Goal: Transaction & Acquisition: Purchase product/service

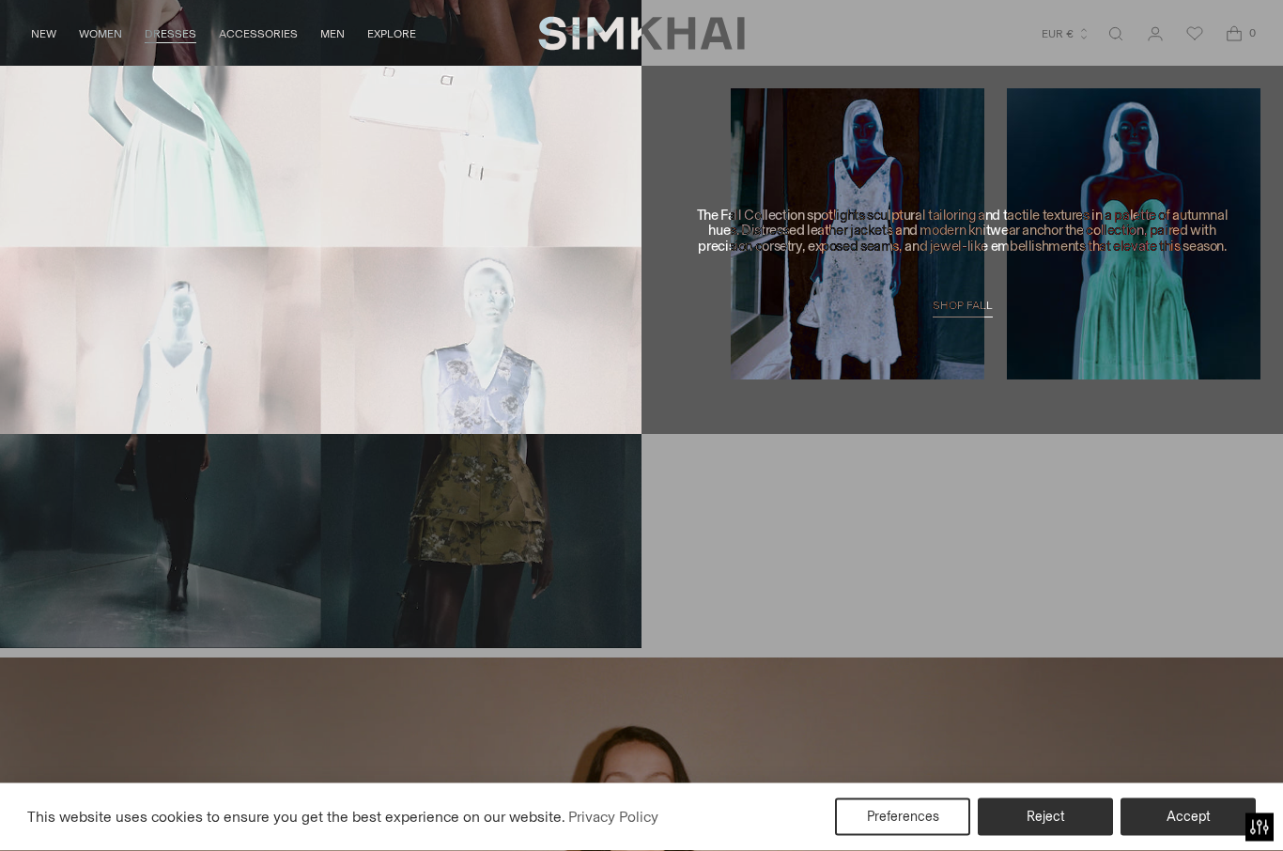
scroll to position [1454, 0]
click at [1183, 836] on button "Accept" at bounding box center [1187, 817] width 135 height 38
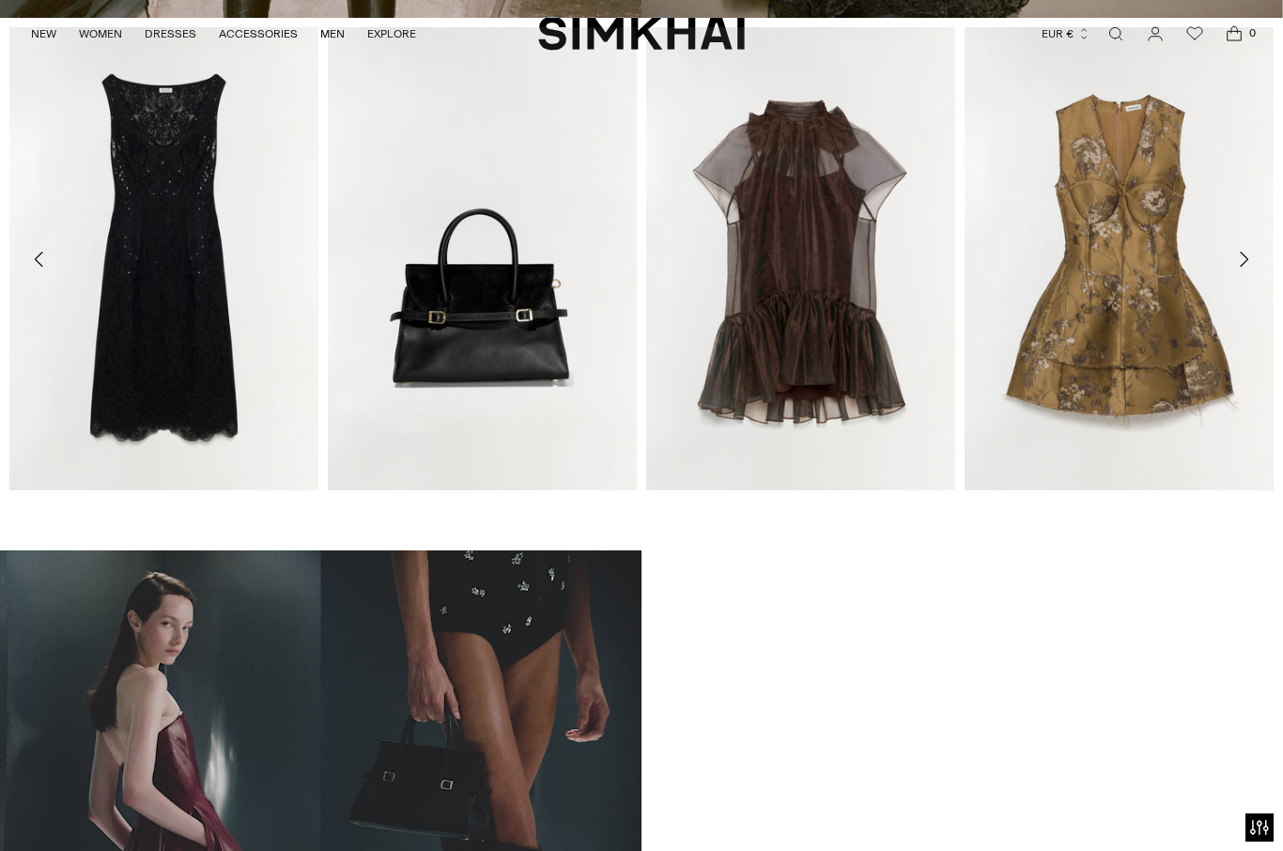
scroll to position [739, 0]
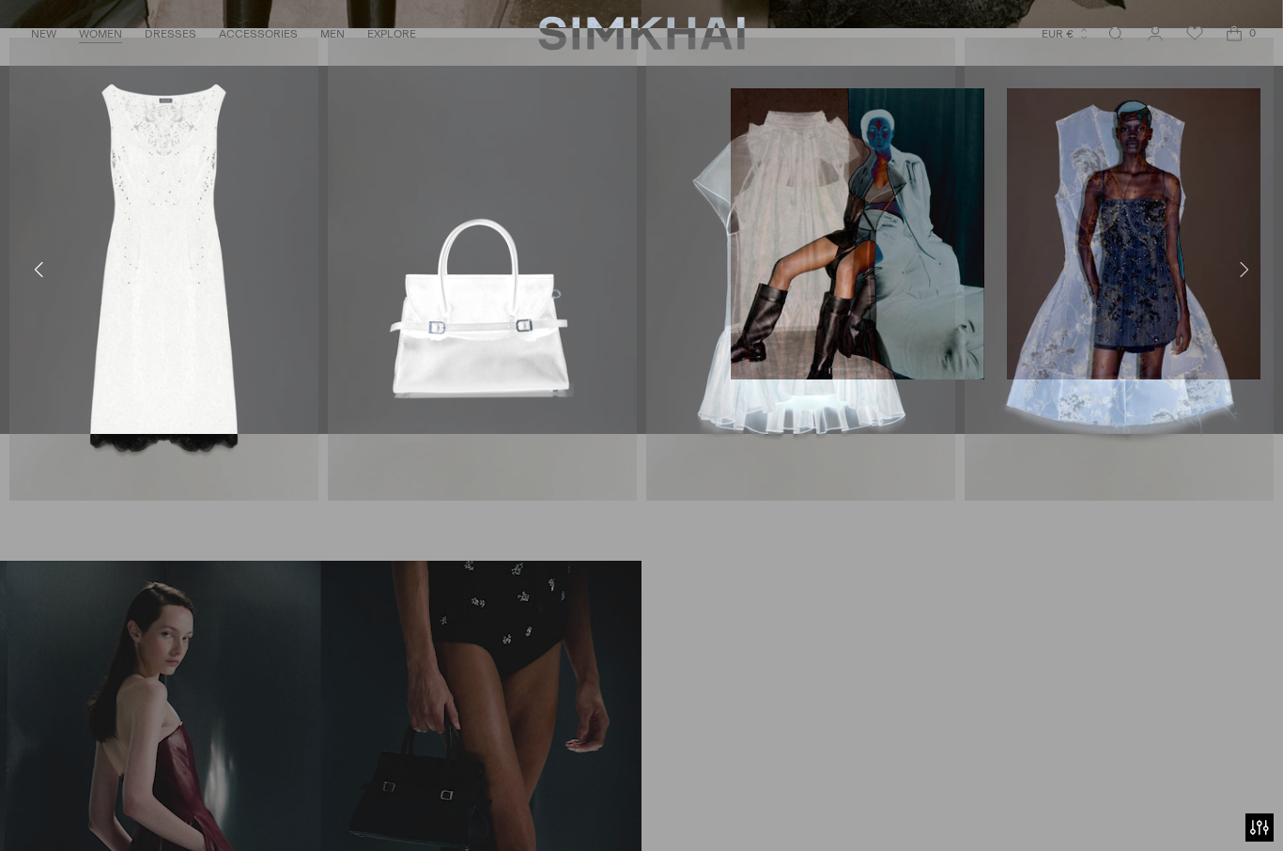
click at [223, 150] on link "Tops" at bounding box center [214, 156] width 28 height 13
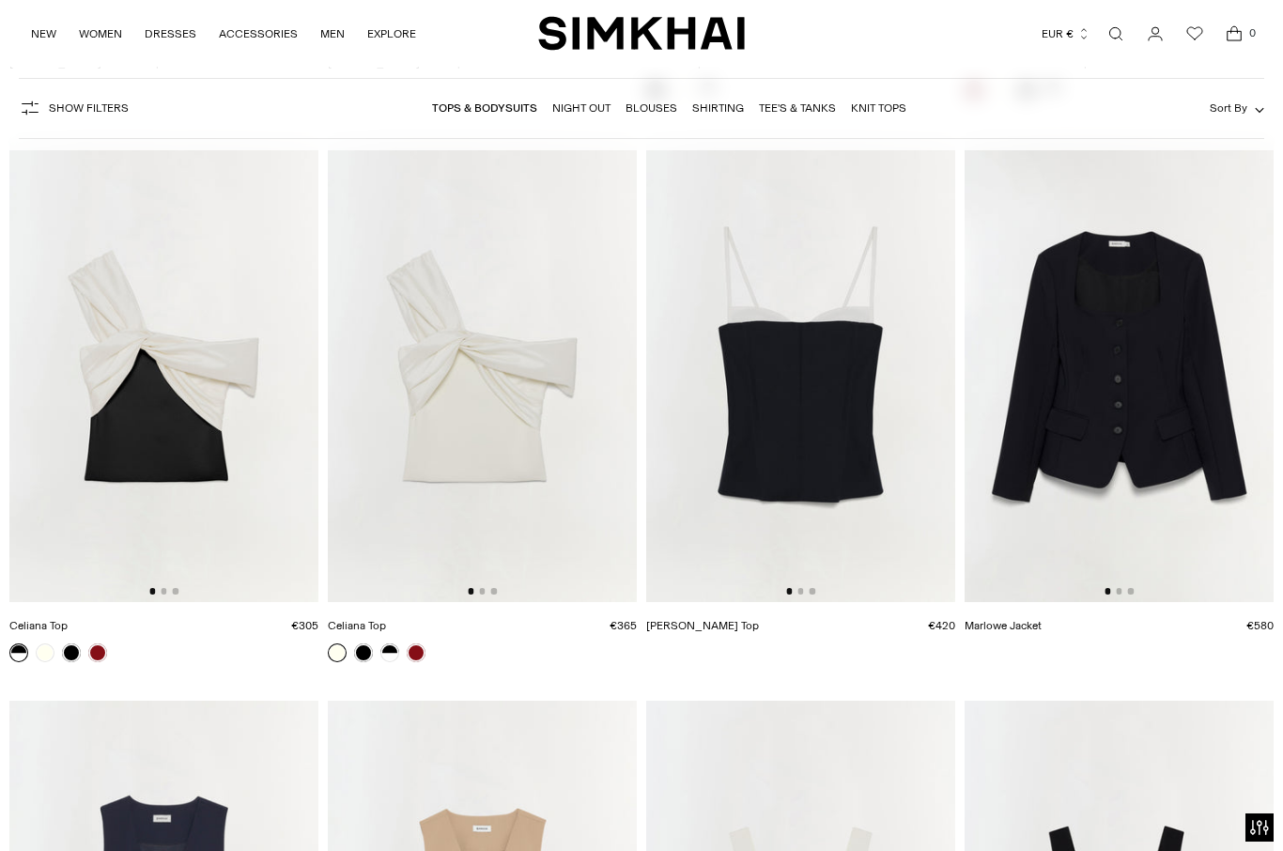
scroll to position [7421, 0]
click at [655, 101] on link "Blouses" at bounding box center [652, 107] width 52 height 13
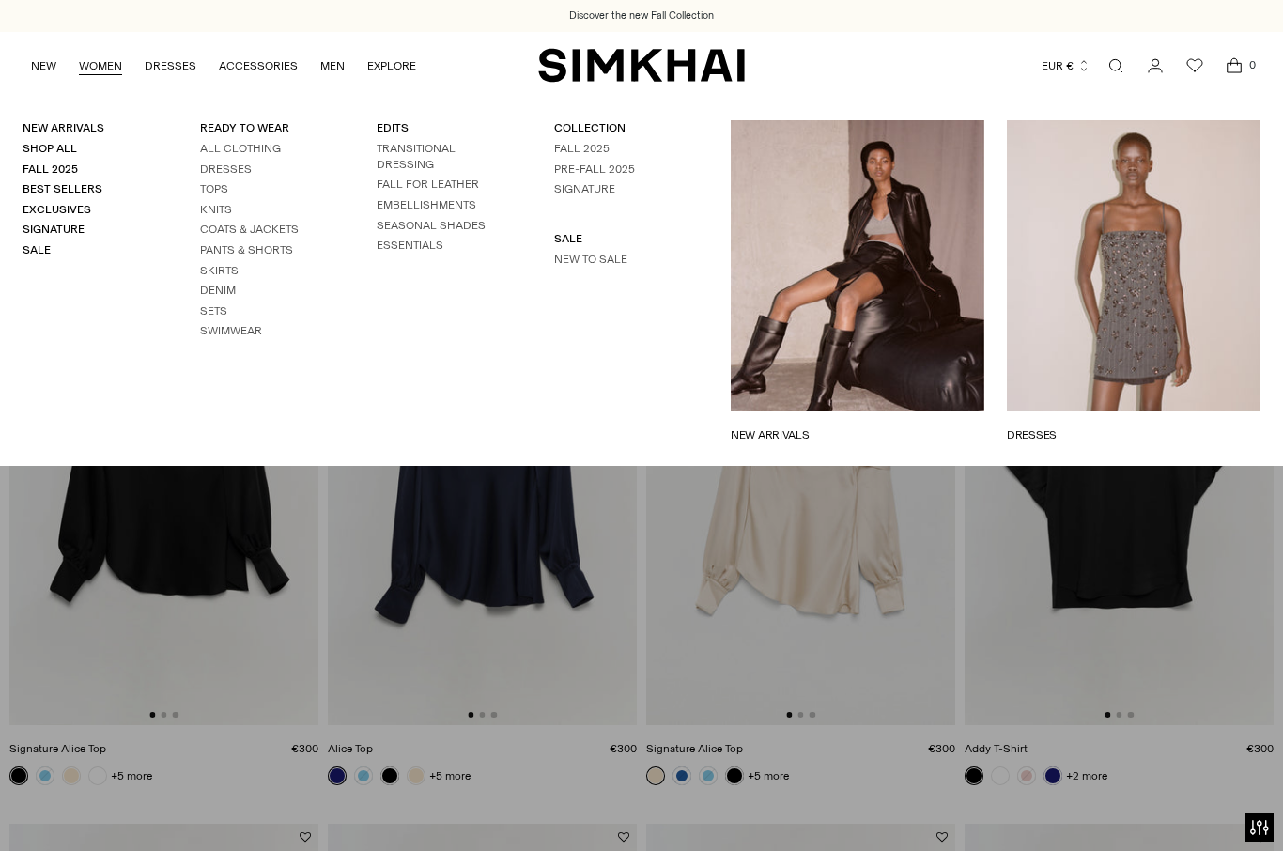
click at [603, 122] on link "COLLECTION" at bounding box center [589, 127] width 71 height 13
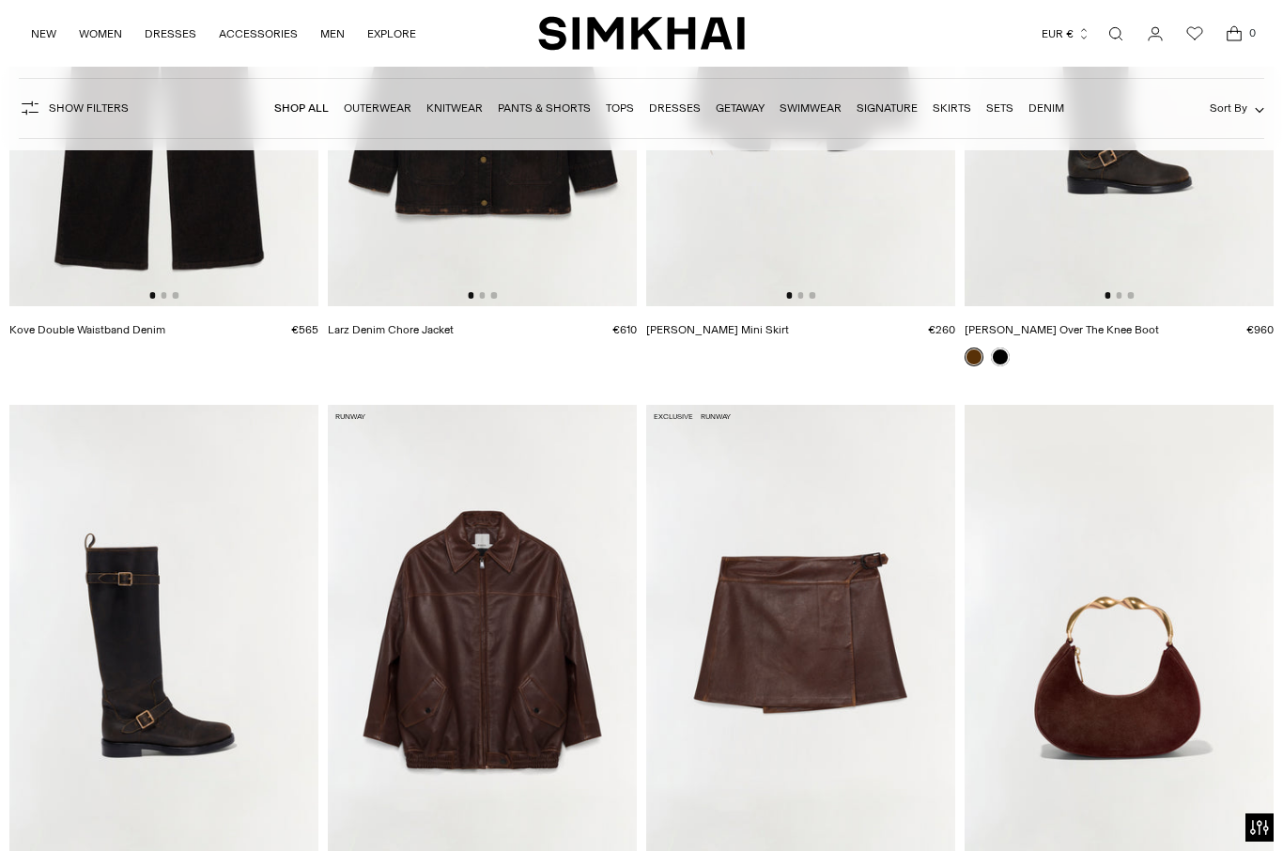
scroll to position [3445, 0]
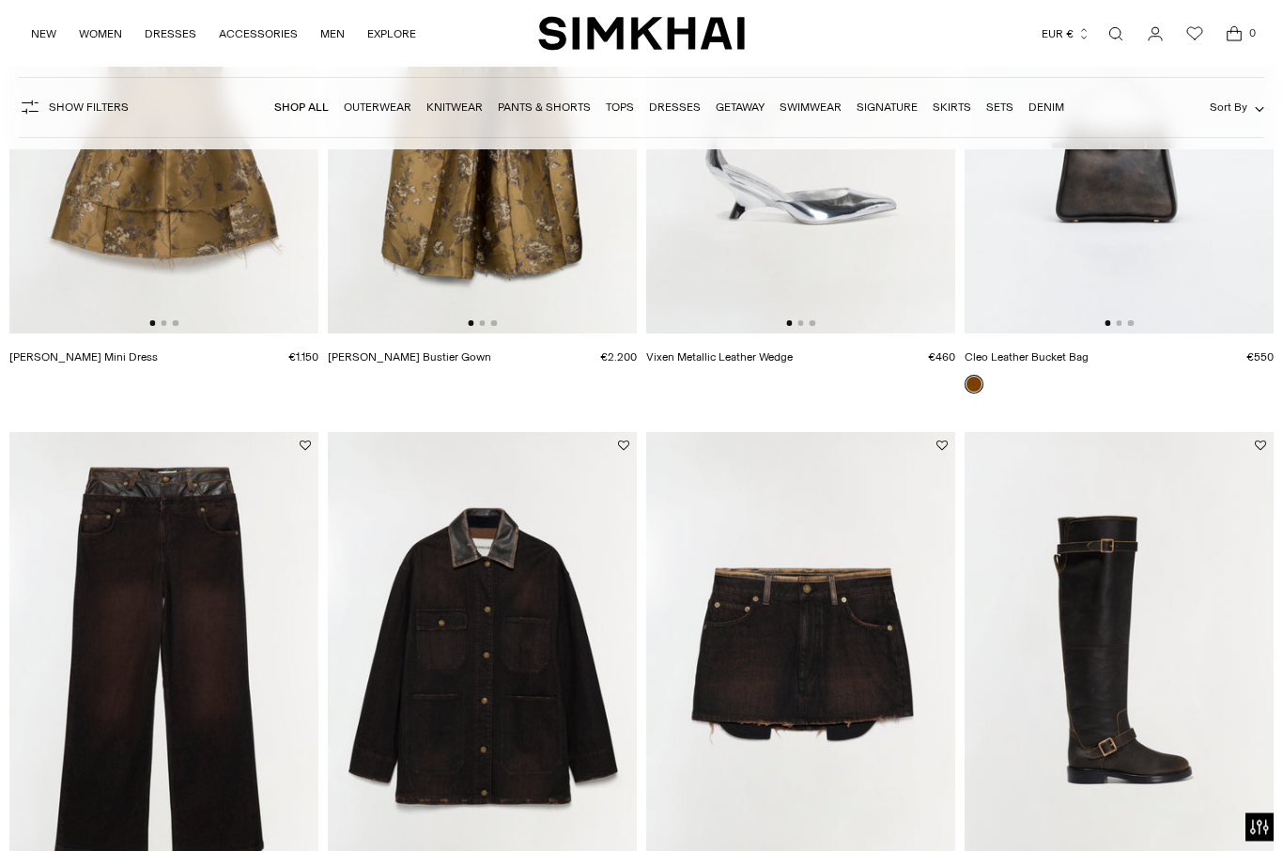
scroll to position [3560, 0]
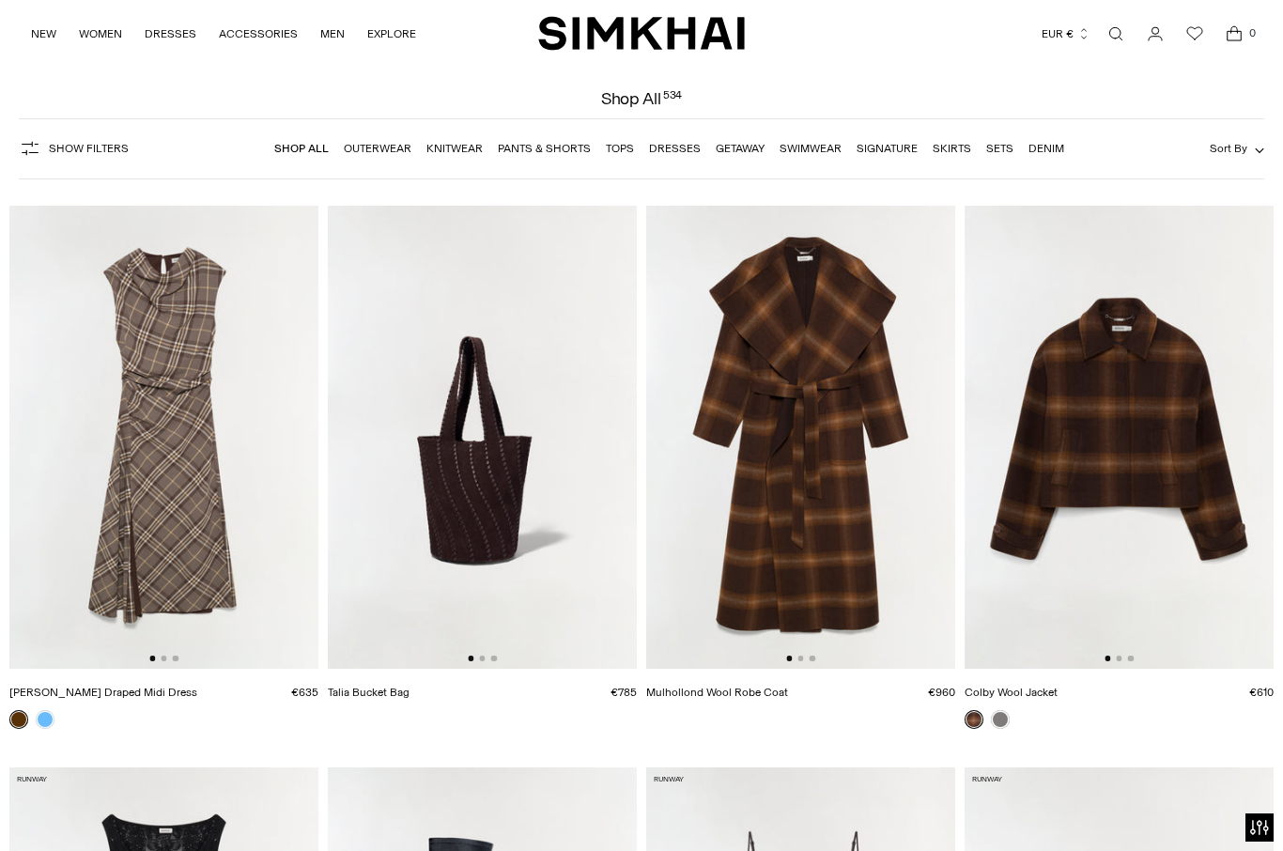
scroll to position [66, 0]
click at [629, 142] on link "Tops" at bounding box center [620, 148] width 28 height 13
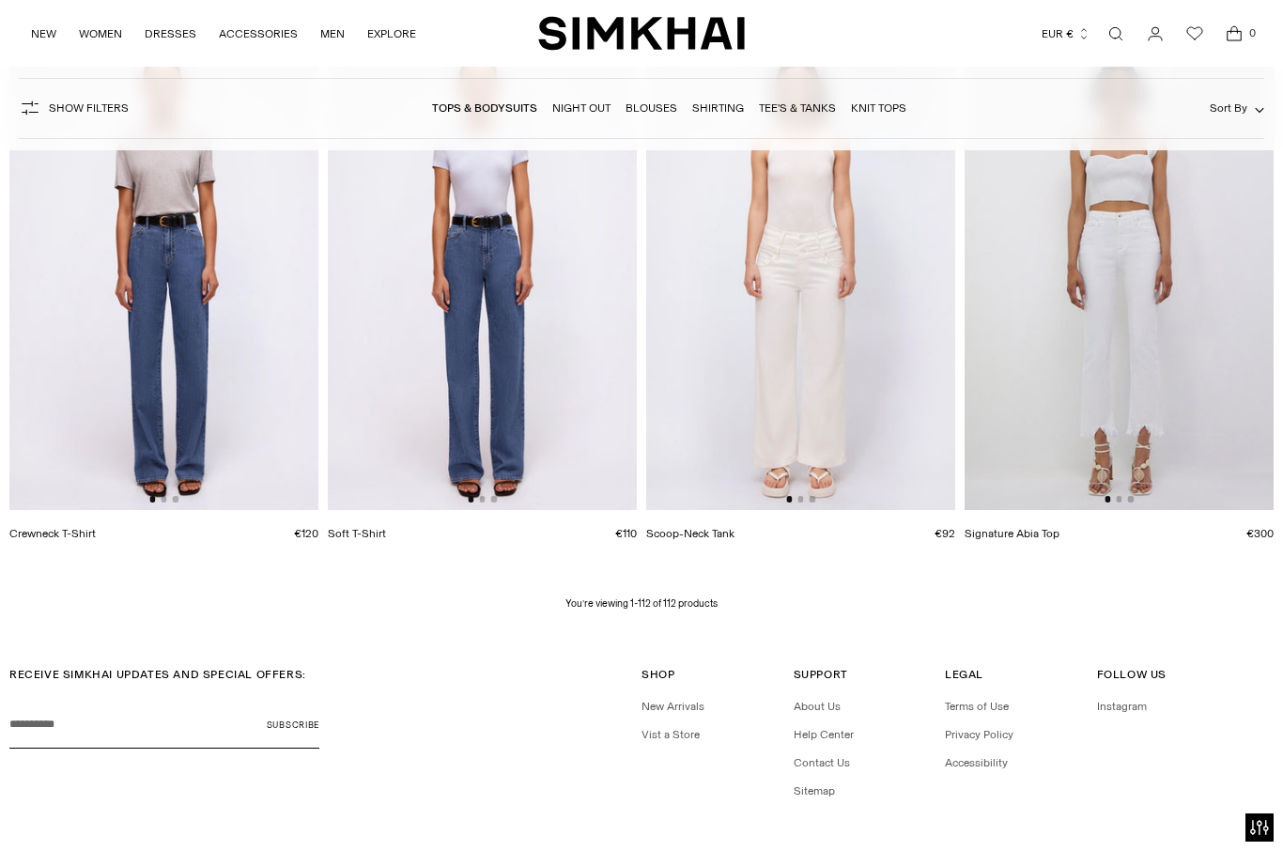
scroll to position [15360, 0]
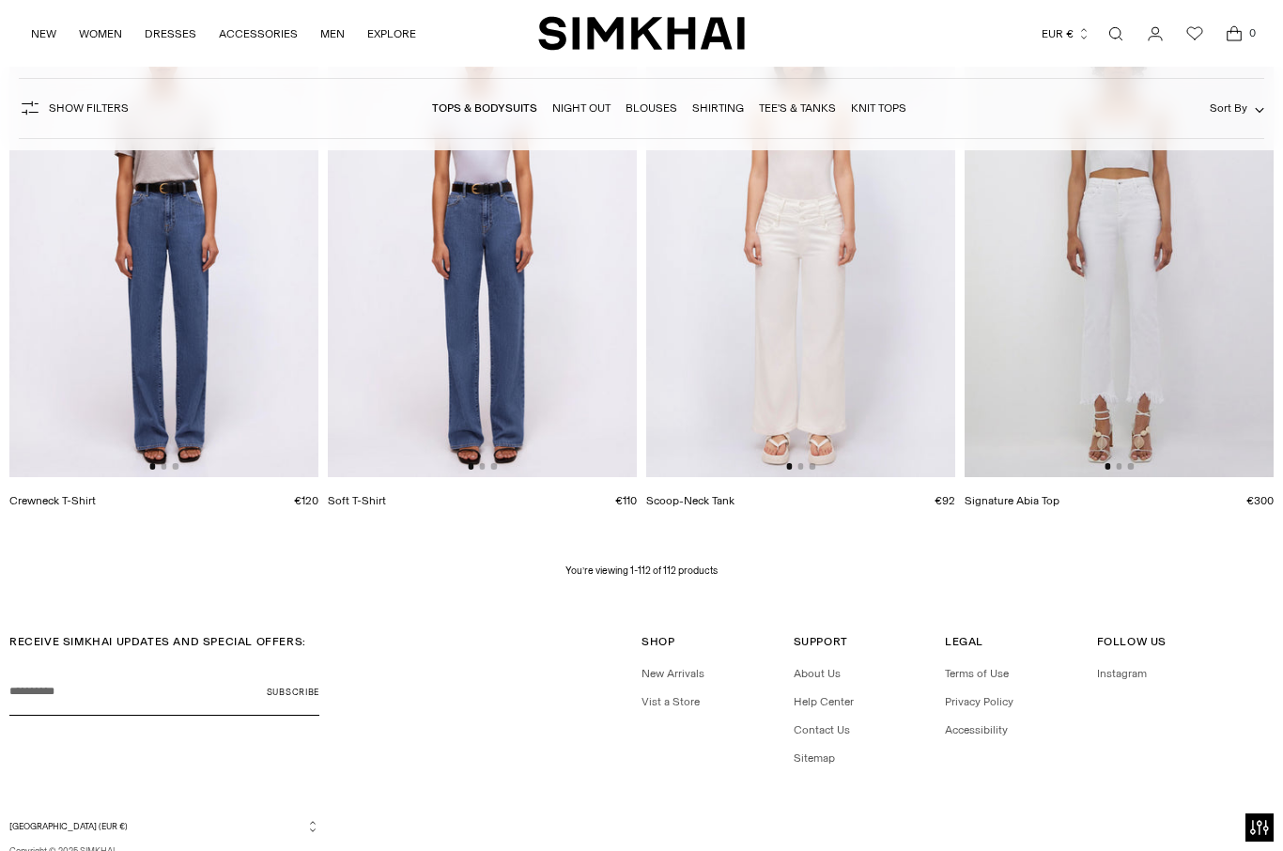
click at [579, 108] on link "Night Out" at bounding box center [581, 107] width 58 height 13
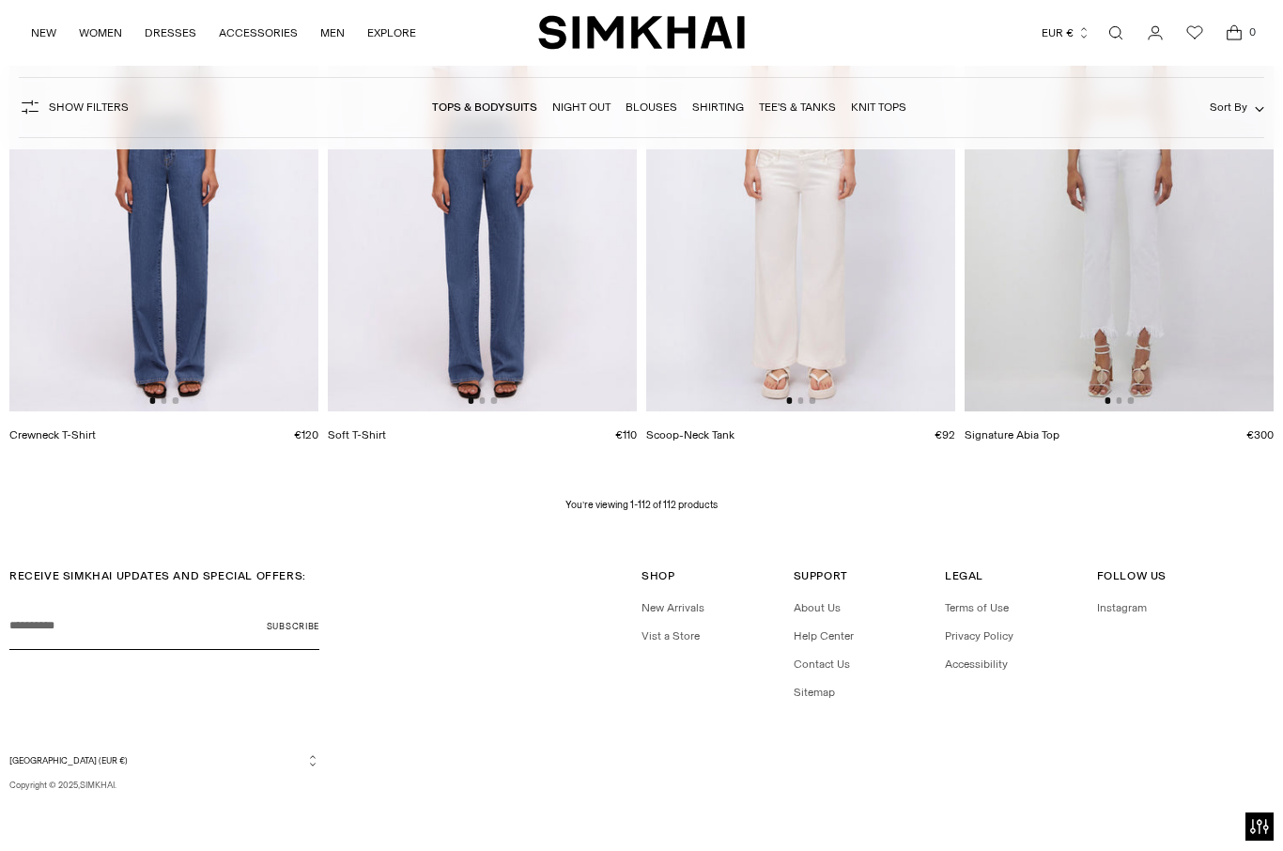
click at [730, 106] on link "Shirting" at bounding box center [718, 107] width 52 height 13
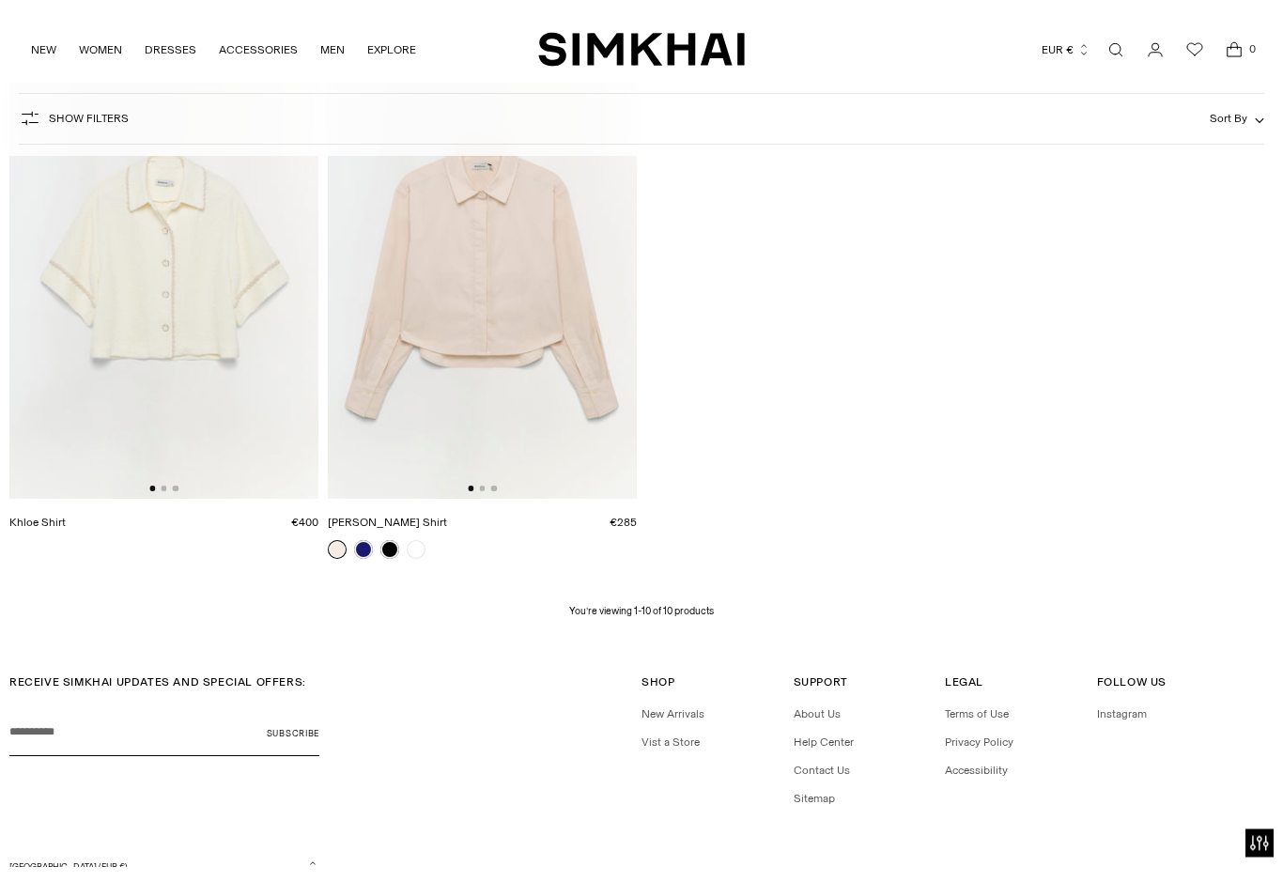
scroll to position [1373, 0]
